Goal: Check status: Check status

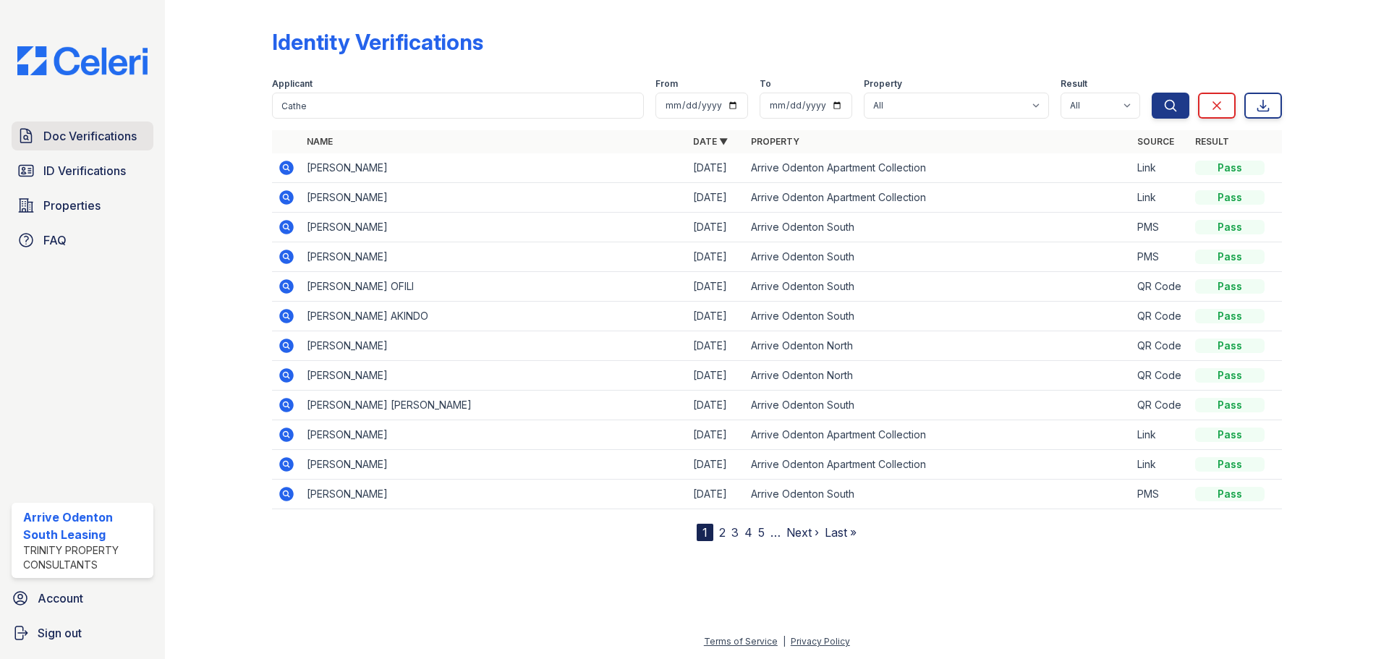
click at [79, 130] on span "Doc Verifications" at bounding box center [89, 135] width 93 height 17
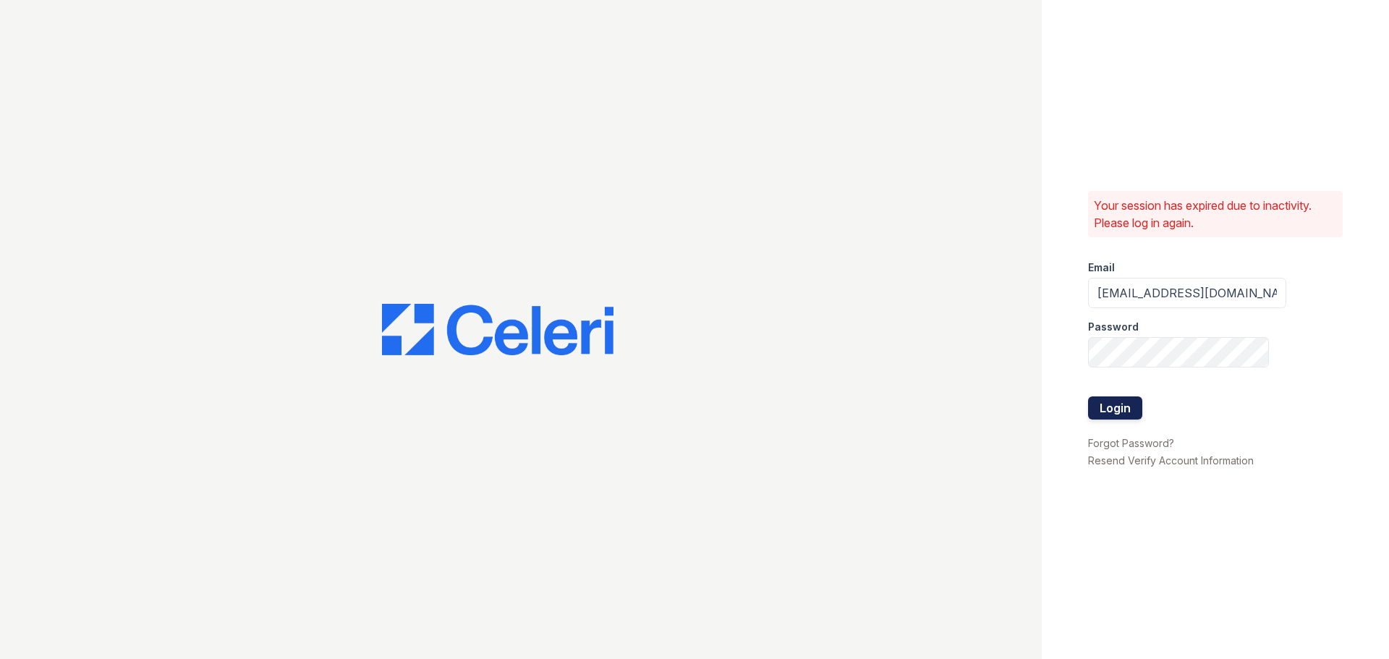
click at [1133, 416] on button "Login" at bounding box center [1115, 407] width 54 height 23
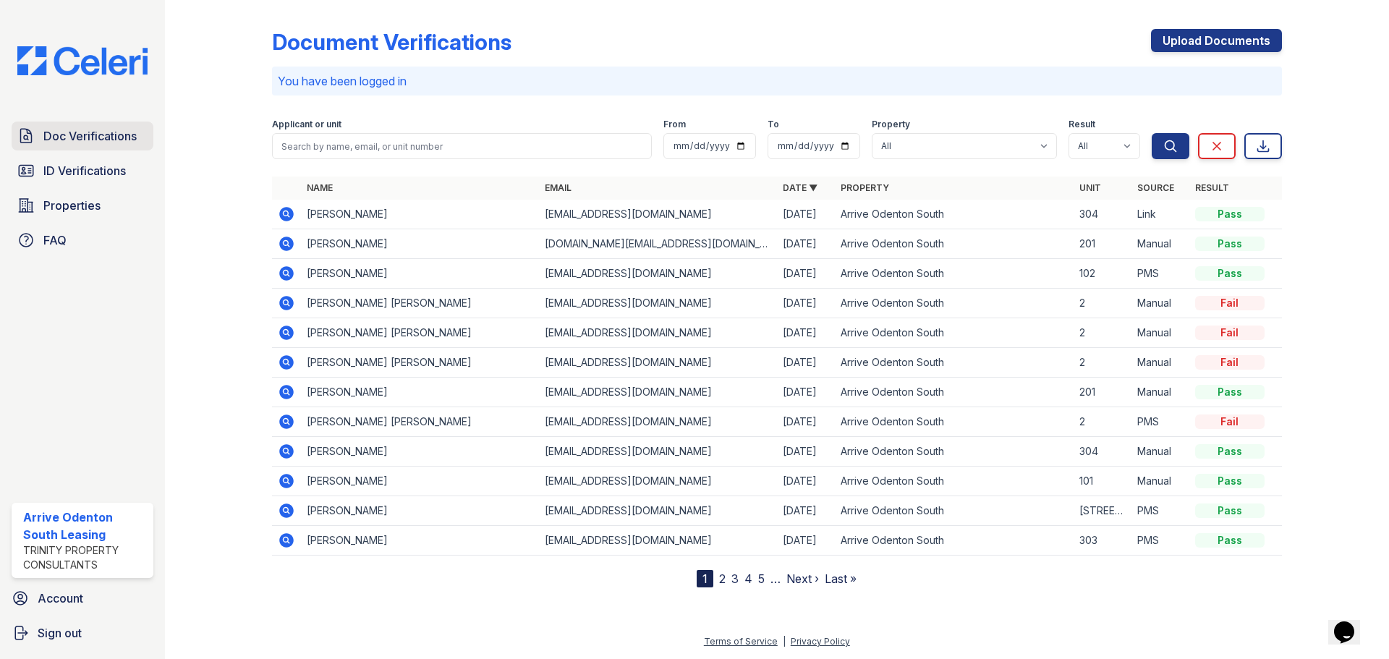
click at [83, 143] on span "Doc Verifications" at bounding box center [89, 135] width 93 height 17
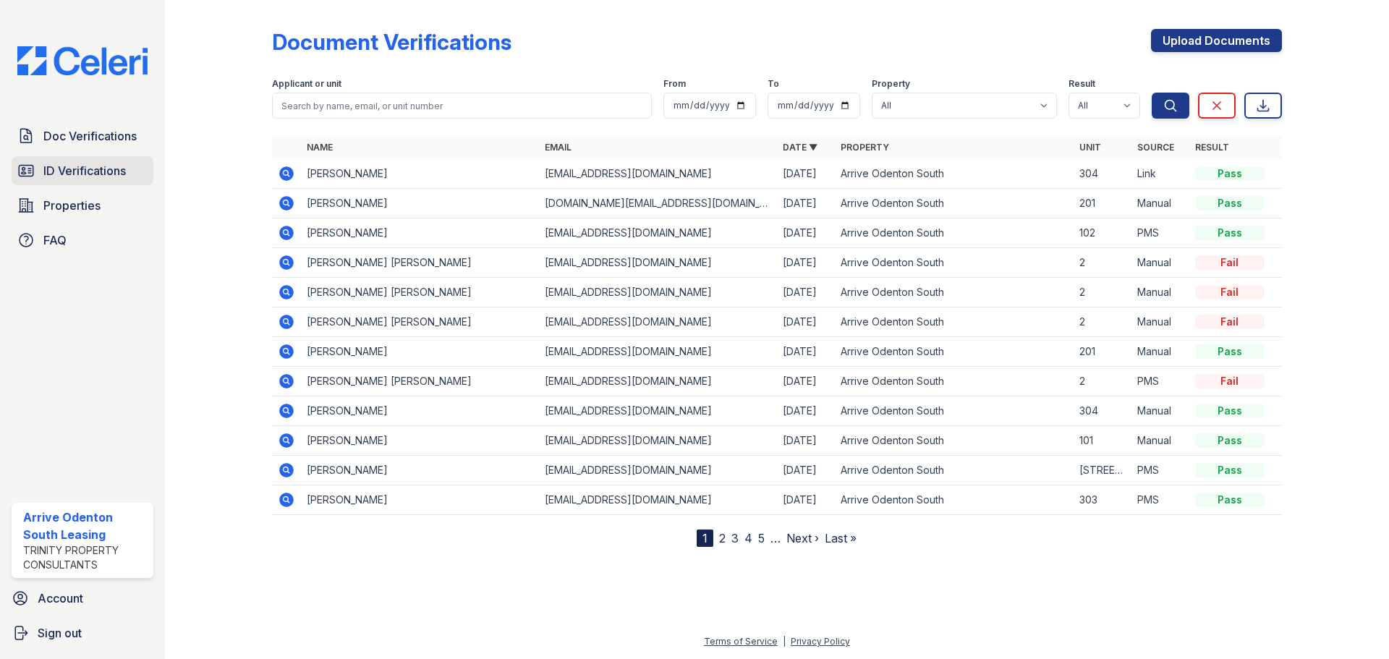
click at [97, 175] on span "ID Verifications" at bounding box center [84, 170] width 82 height 17
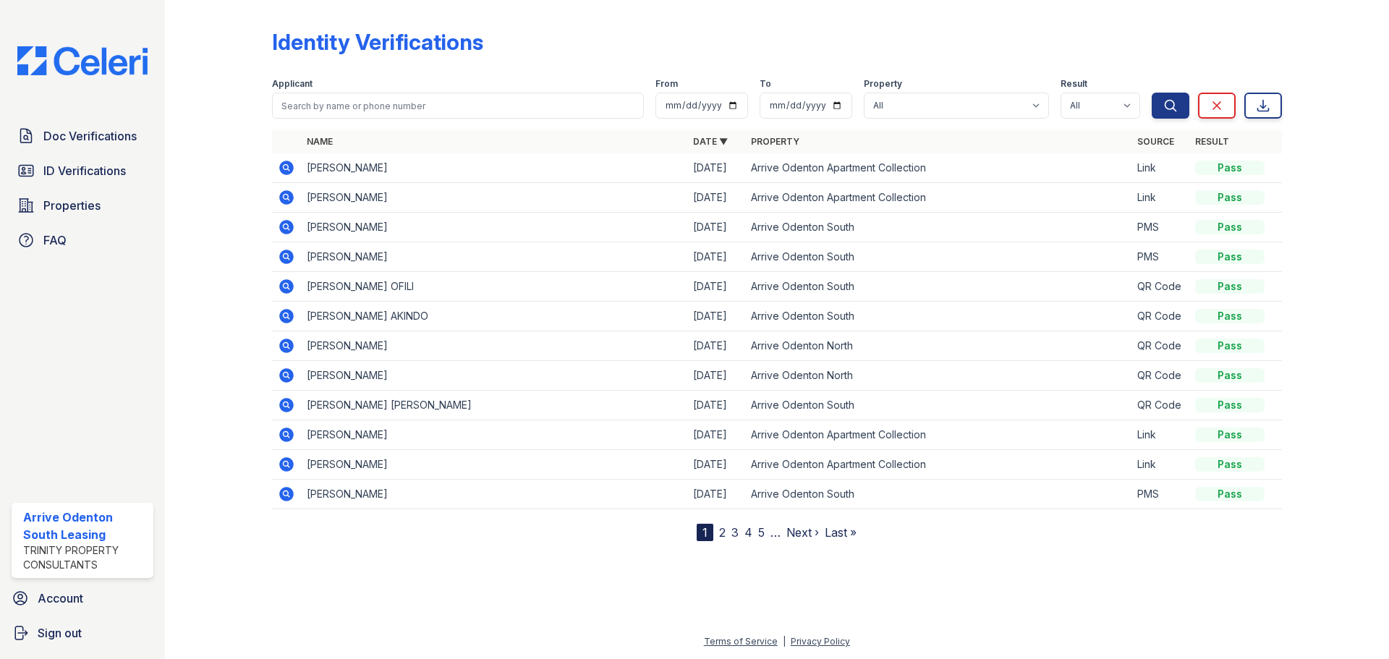
click at [97, 175] on span "ID Verifications" at bounding box center [84, 170] width 82 height 17
click at [107, 112] on div "Doc Verifications ID Verifications Properties FAQ Arrive Odenton South Leasing …" at bounding box center [82, 329] width 165 height 659
click at [105, 139] on span "Doc Verifications" at bounding box center [89, 135] width 93 height 17
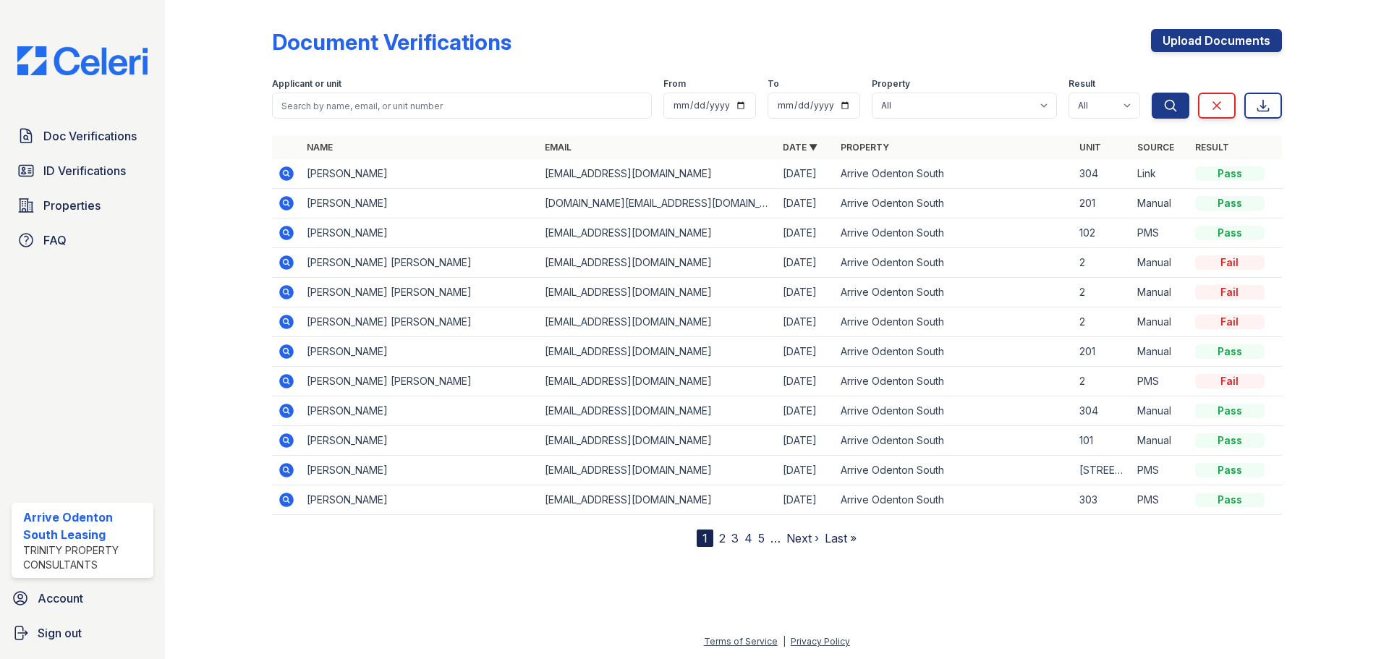
click at [288, 171] on icon at bounding box center [286, 173] width 14 height 14
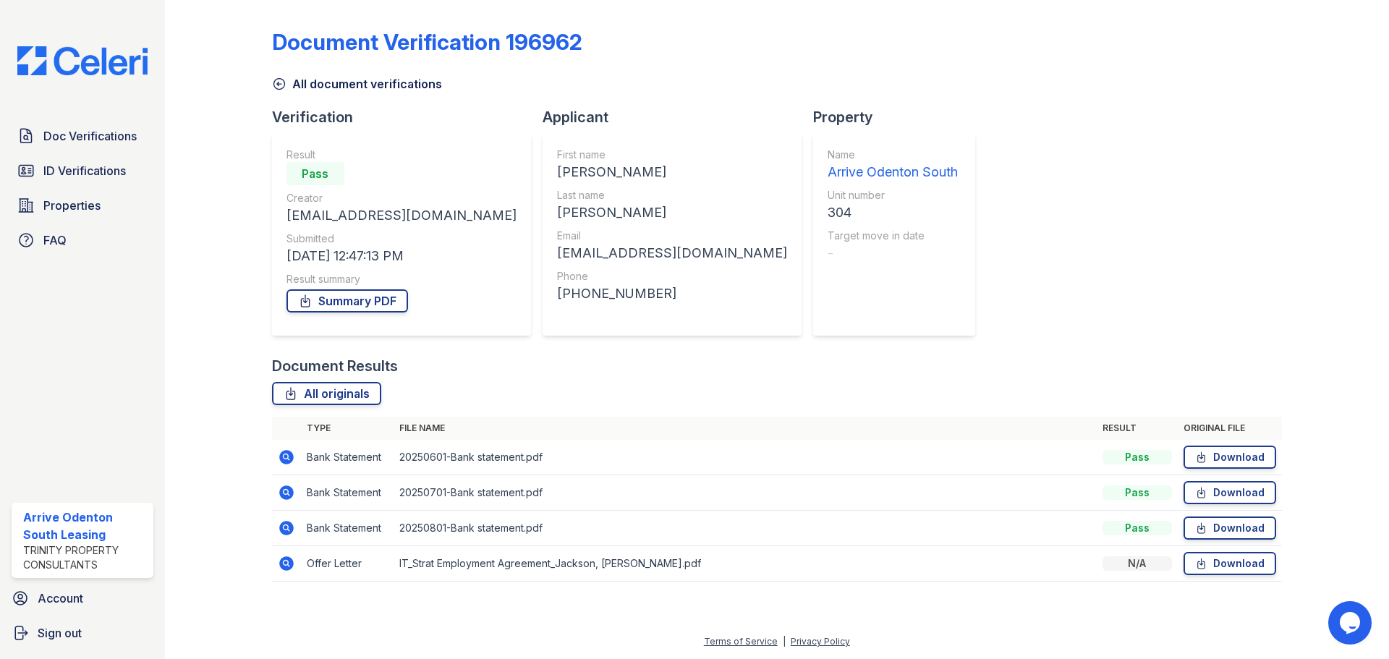
click at [289, 561] on icon at bounding box center [286, 563] width 14 height 14
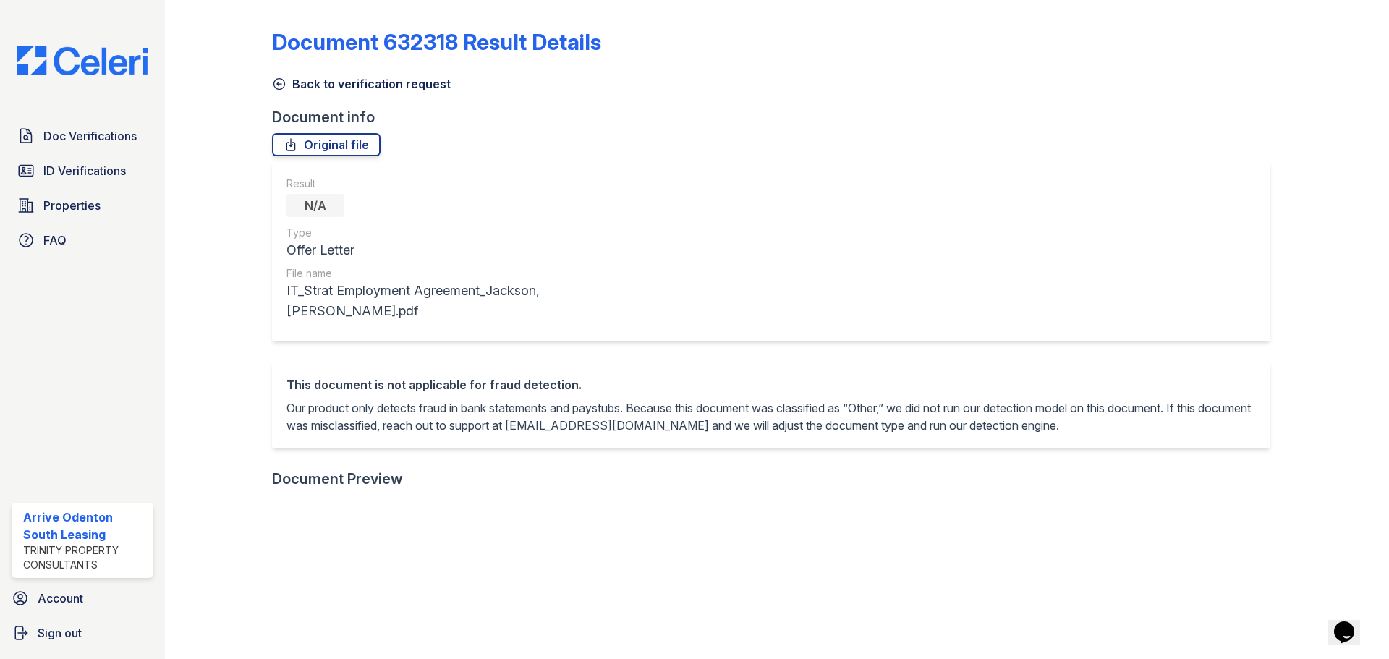
click at [275, 88] on icon at bounding box center [278, 84] width 11 height 11
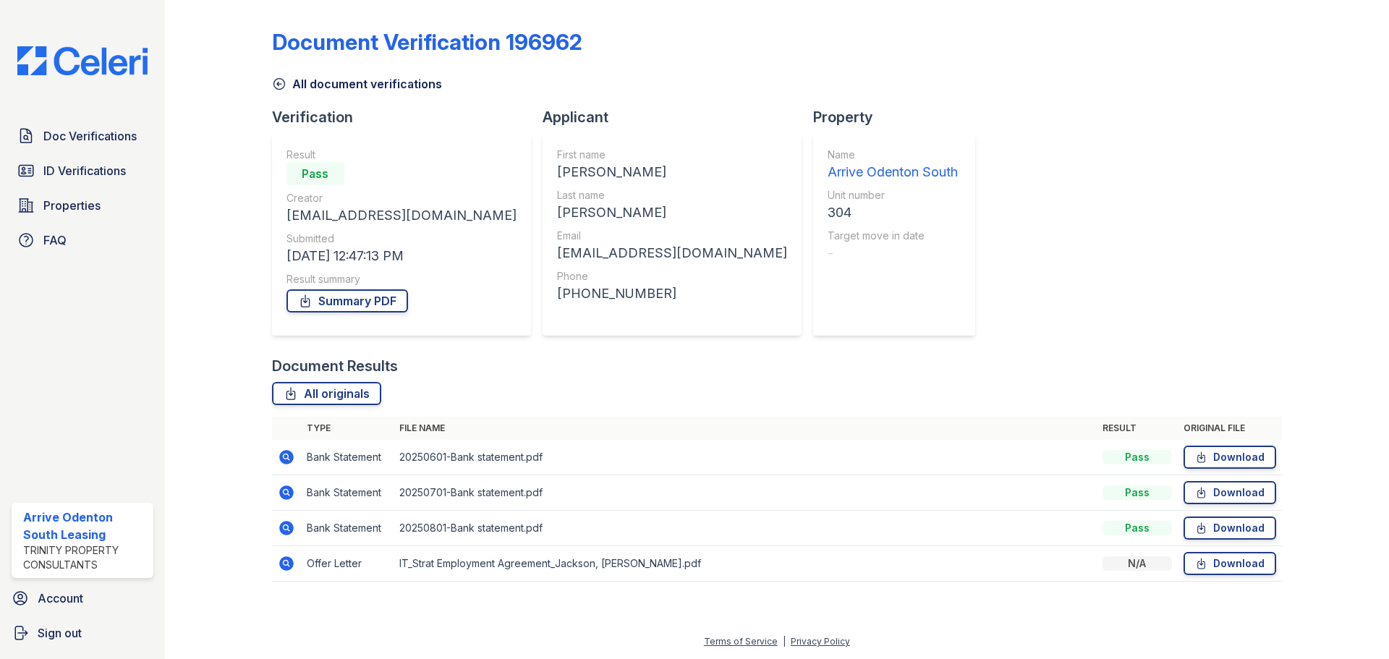
click at [282, 527] on icon at bounding box center [286, 528] width 14 height 14
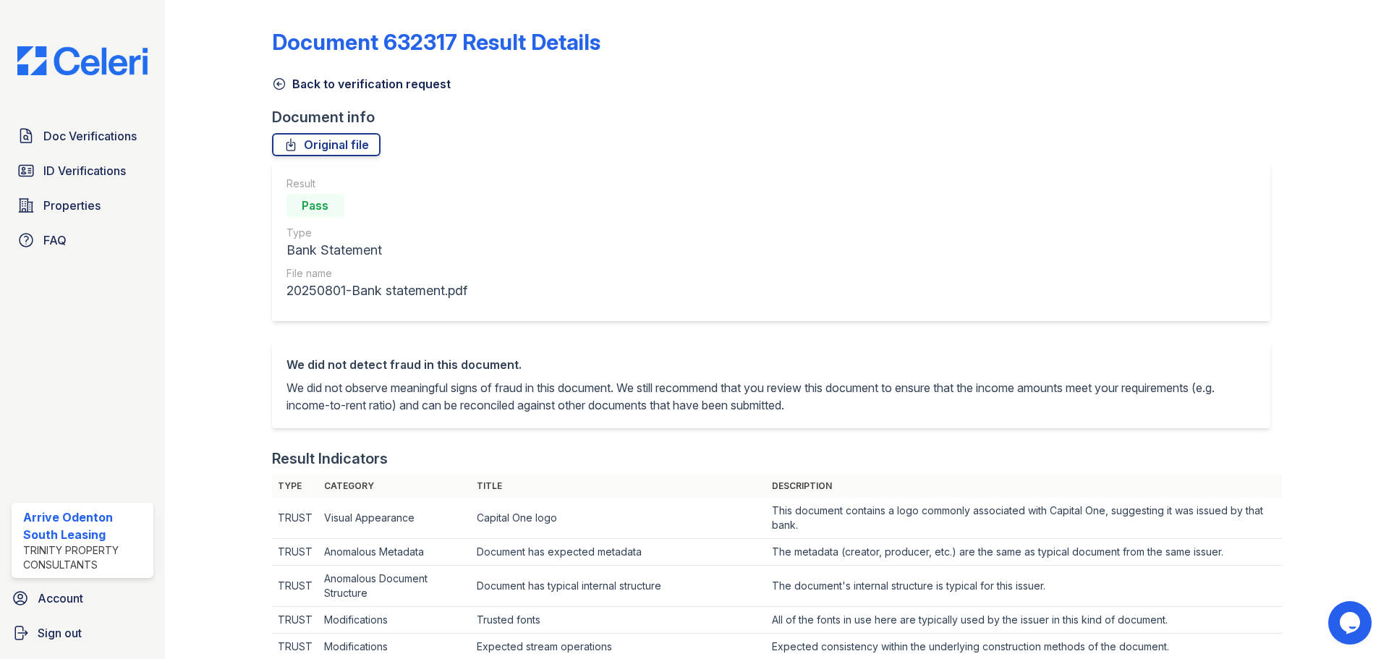
click at [286, 76] on link "Back to verification request" at bounding box center [361, 83] width 179 height 17
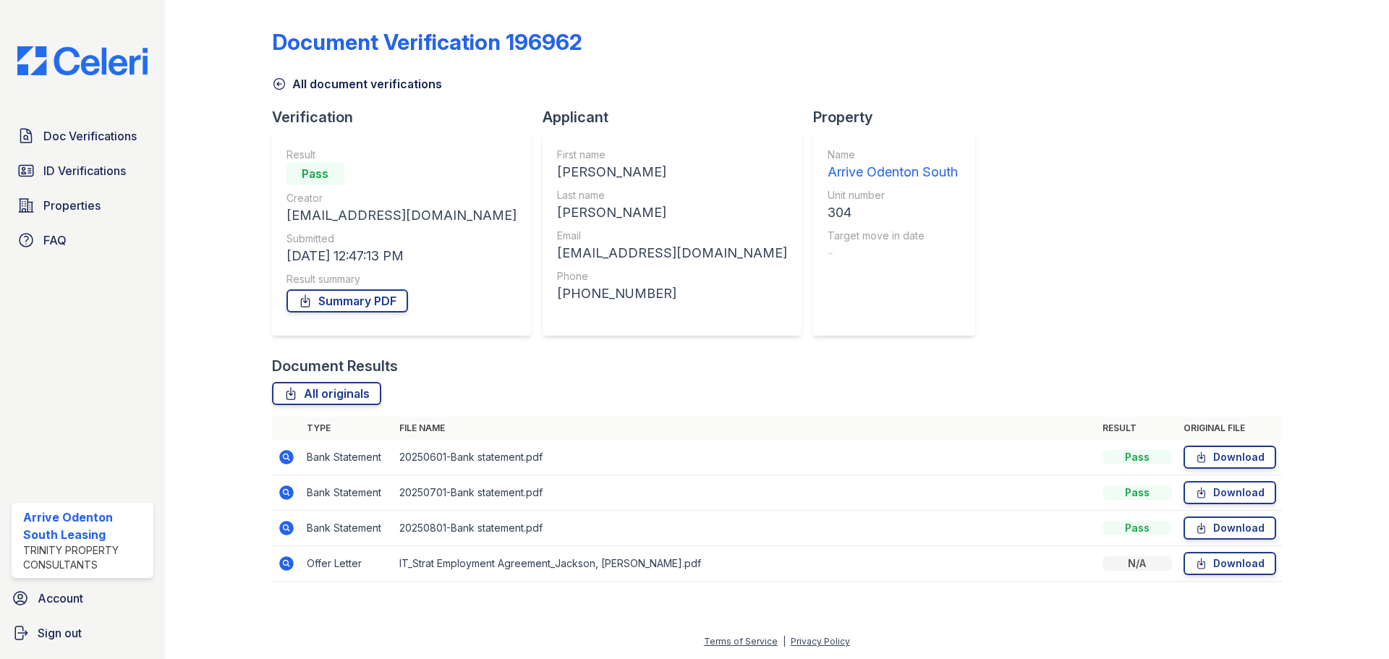
click at [284, 531] on icon at bounding box center [286, 528] width 14 height 14
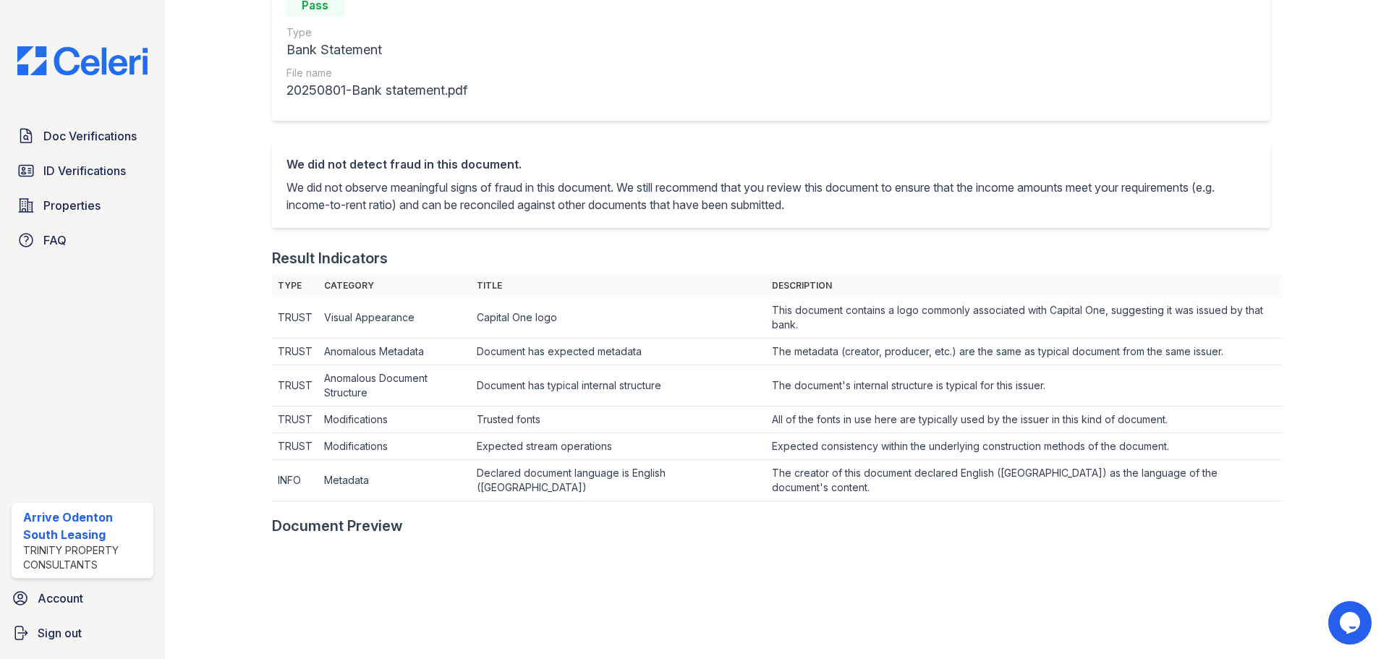
scroll to position [434, 0]
